Goal: Task Accomplishment & Management: Manage account settings

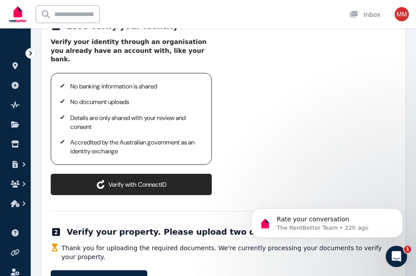
scroll to position [161, 0]
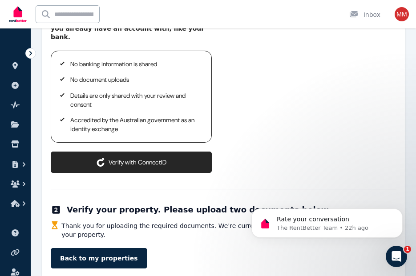
click at [241, 231] on div "Thank you for uploading the required documents. We're currently processing your…" at bounding box center [224, 244] width 346 height 47
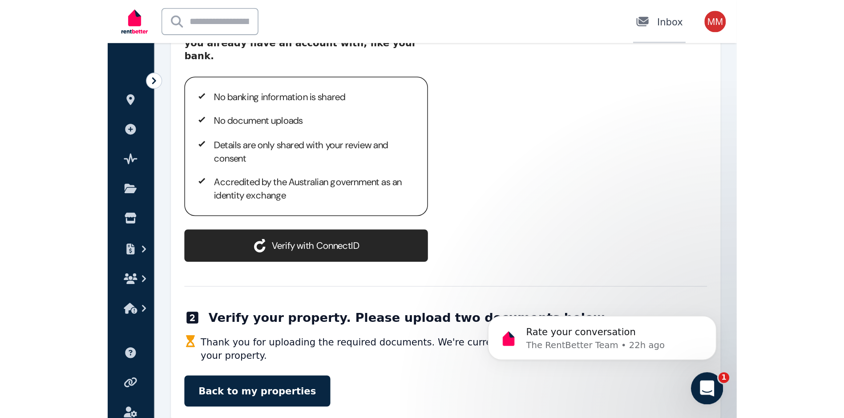
scroll to position [0, 0]
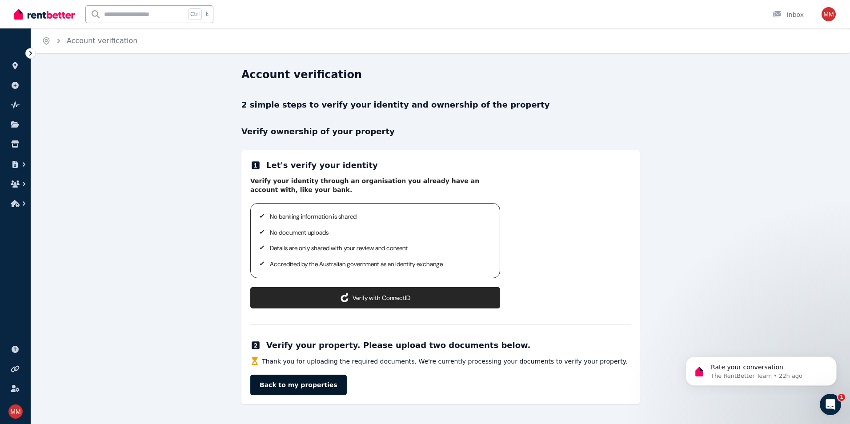
click at [306, 276] on link "Back to my properties" at bounding box center [298, 385] width 97 height 20
click at [389, 276] on button "Verify with ConnectID" at bounding box center [375, 297] width 250 height 21
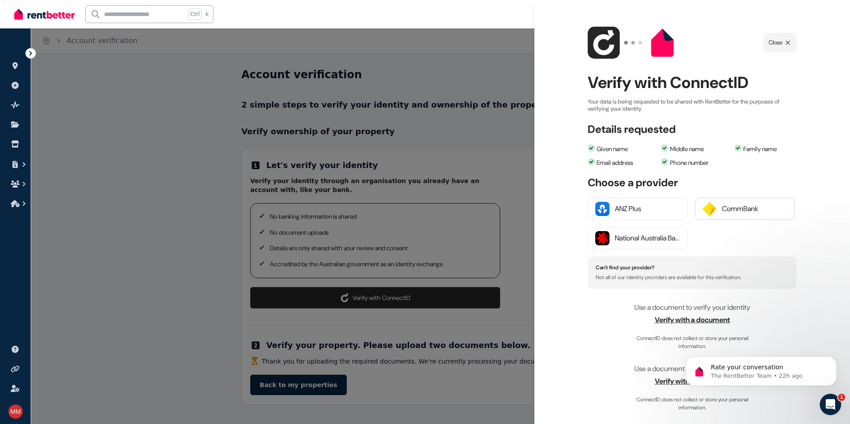
click at [422, 208] on div "CommBank" at bounding box center [754, 209] width 65 height 11
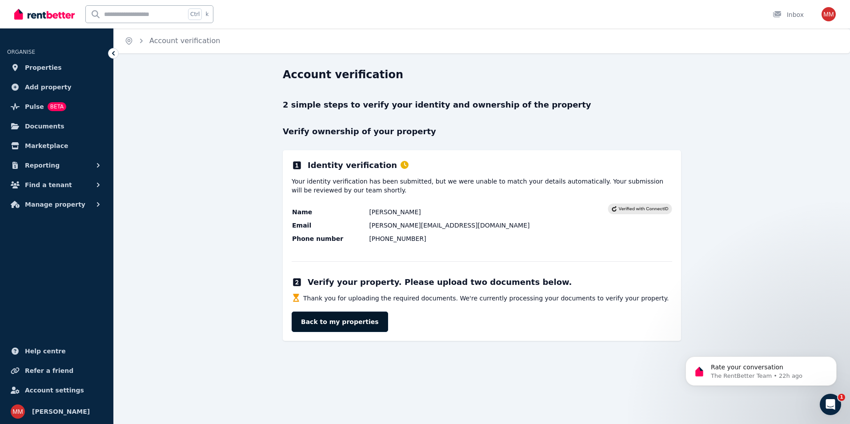
click at [325, 328] on link "Back to my properties" at bounding box center [340, 322] width 97 height 20
